Goal: Book appointment/travel/reservation

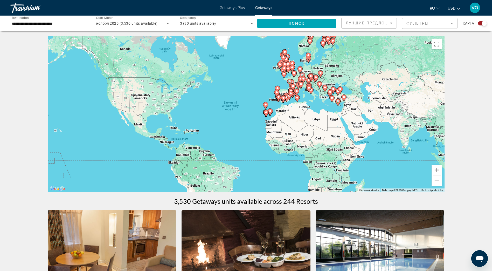
click at [78, 25] on input "**********" at bounding box center [48, 23] width 73 height 6
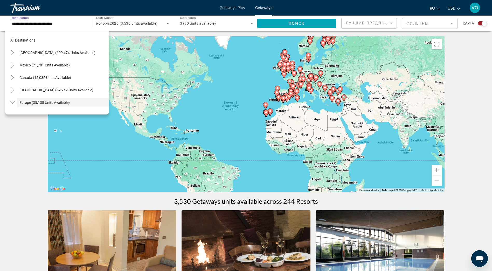
scroll to position [31, 0]
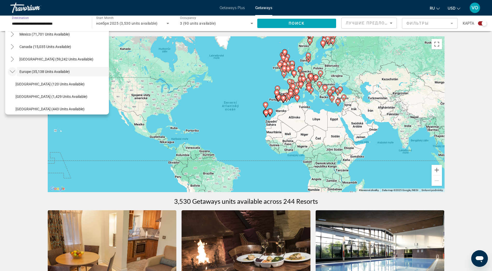
click at [11, 70] on icon "Toggle Europe (35,138 units available)" at bounding box center [12, 71] width 5 height 5
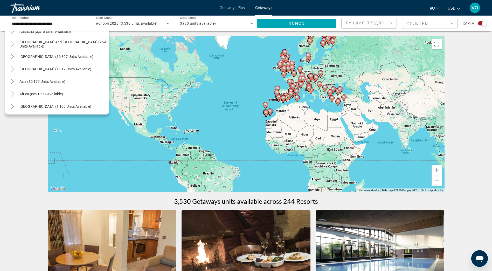
scroll to position [84, 0]
click at [12, 105] on icon "Toggle Middle East (1,109 units available)" at bounding box center [12, 105] width 5 height 5
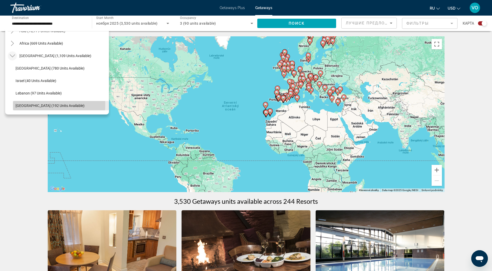
click at [44, 105] on span "[GEOGRAPHIC_DATA] (192 units available)" at bounding box center [50, 105] width 69 height 4
type input "**********"
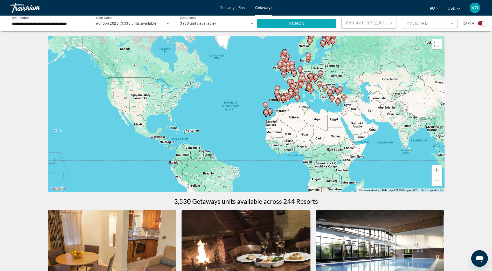
click at [287, 23] on span "Search widget" at bounding box center [296, 23] width 79 height 12
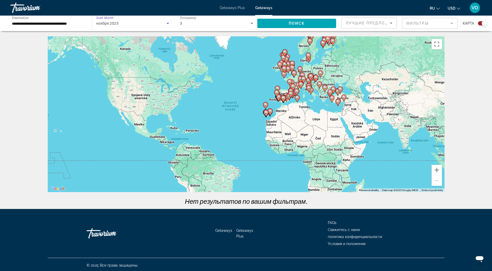
click at [142, 23] on div "ноября 2025" at bounding box center [131, 23] width 70 height 6
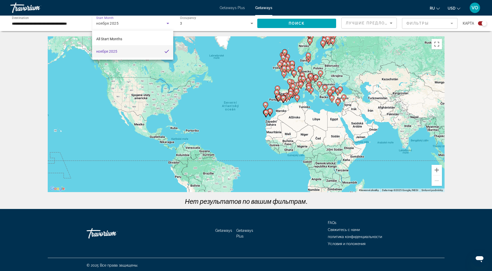
click at [117, 50] on span "ноября 2025" at bounding box center [106, 51] width 21 height 6
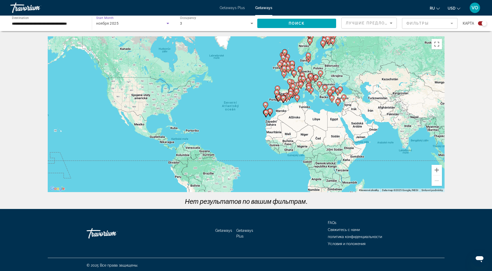
click at [220, 23] on div "3" at bounding box center [215, 23] width 71 height 6
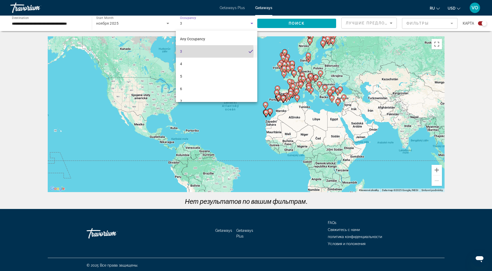
click at [196, 52] on mat-option "3" at bounding box center [216, 51] width 81 height 12
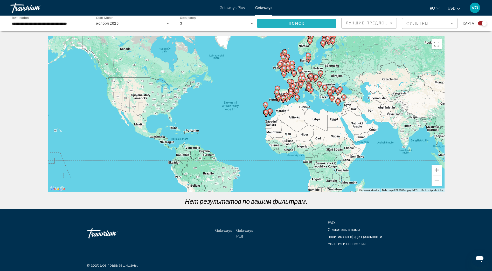
click at [298, 24] on span "Поиск" at bounding box center [297, 23] width 16 height 4
click at [167, 22] on icon "Search widget" at bounding box center [168, 23] width 6 height 6
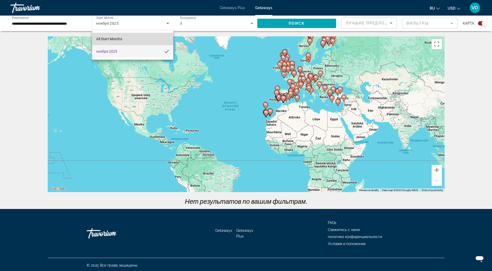
click at [118, 38] on span "All Start Months" at bounding box center [109, 39] width 26 height 4
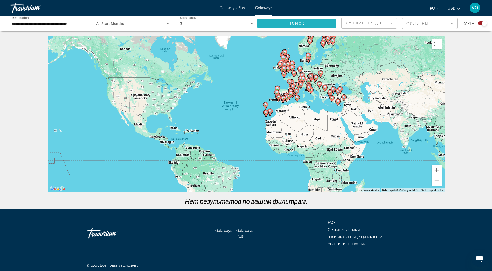
click at [302, 21] on span "Поиск" at bounding box center [297, 23] width 16 height 4
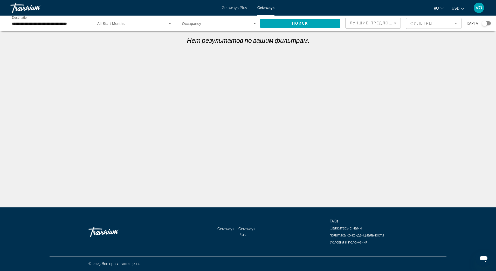
click at [88, 23] on div "**********" at bounding box center [49, 23] width 82 height 15
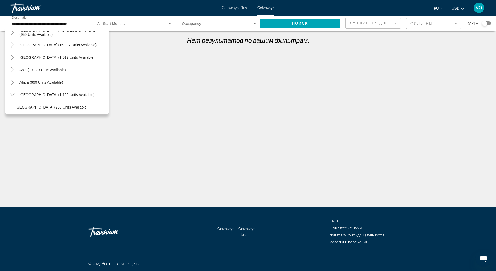
scroll to position [94, 0]
click at [11, 81] on icon "Toggle Africa (669 units available)" at bounding box center [12, 82] width 5 height 5
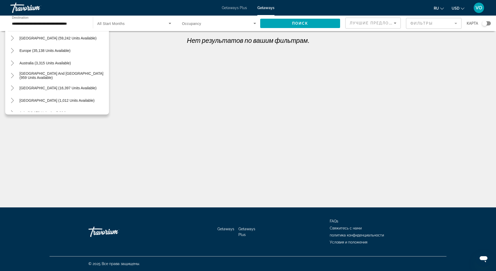
scroll to position [53, 0]
click at [21, 48] on span "Europe (35,138 units available)" at bounding box center [44, 50] width 51 height 4
type input "**********"
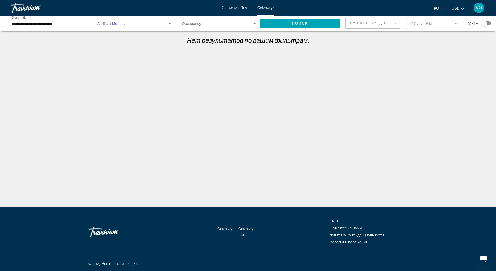
click at [170, 22] on icon "Search widget" at bounding box center [170, 23] width 6 height 6
click at [170, 22] on div at bounding box center [248, 135] width 496 height 271
click at [167, 24] on icon "Search widget" at bounding box center [170, 23] width 6 height 6
click at [107, 40] on span "All Start Months" at bounding box center [110, 39] width 26 height 4
click at [239, 23] on span "Search widget" at bounding box center [218, 23] width 72 height 6
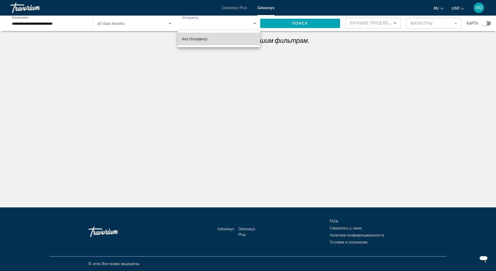
click at [192, 39] on span "Any Occupancy" at bounding box center [194, 39] width 25 height 4
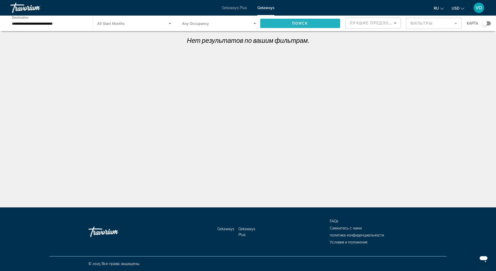
click at [309, 22] on span "Search widget" at bounding box center [300, 23] width 80 height 12
